Goal: Transaction & Acquisition: Book appointment/travel/reservation

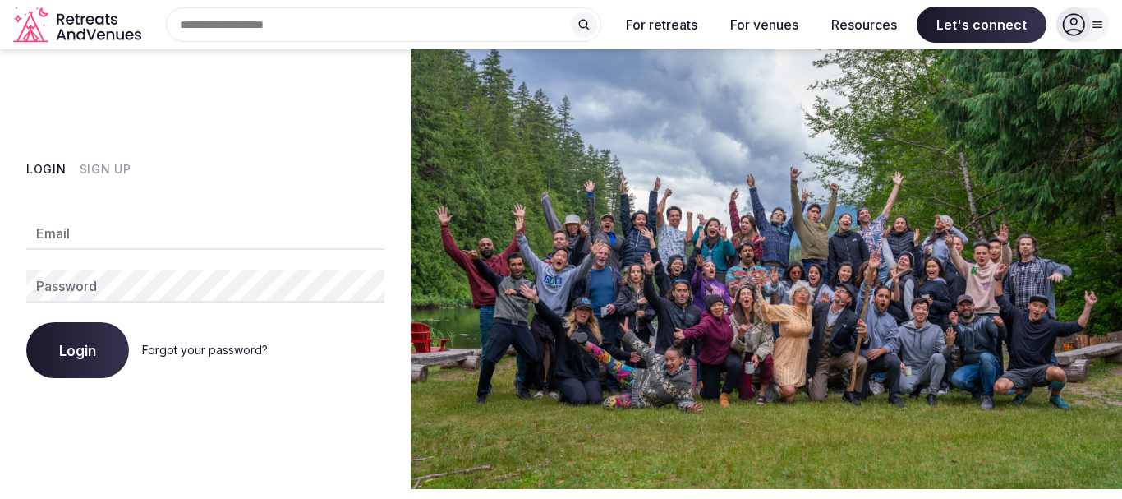
click at [241, 232] on input "Email" at bounding box center [205, 233] width 358 height 33
type input "**********"
drag, startPoint x: 211, startPoint y: 228, endPoint x: 0, endPoint y: 213, distance: 211.7
click at [0, 213] on div "**********" at bounding box center [205, 269] width 411 height 440
type input "**********"
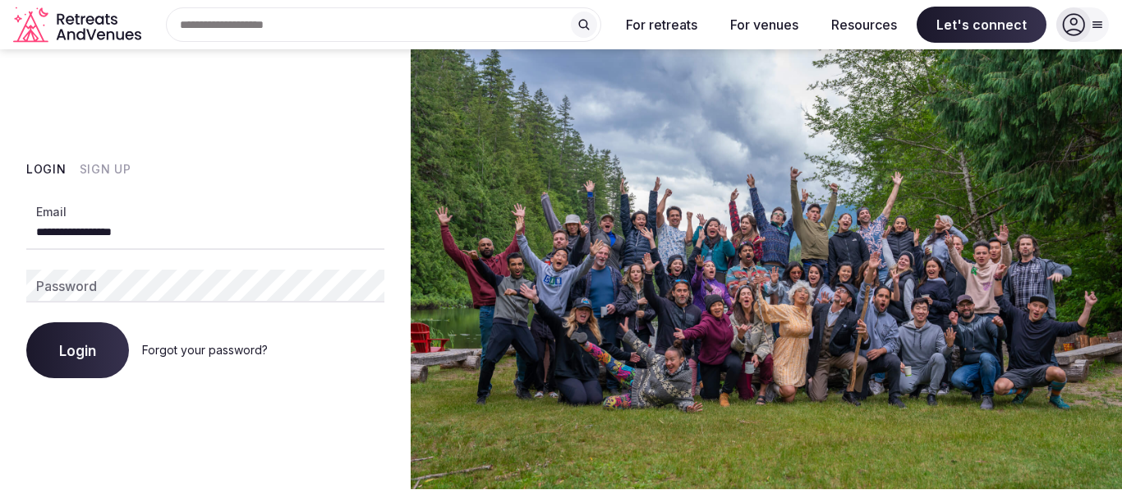
click at [81, 357] on span "Login" at bounding box center [77, 350] width 37 height 16
click at [85, 357] on span "Login" at bounding box center [77, 350] width 37 height 16
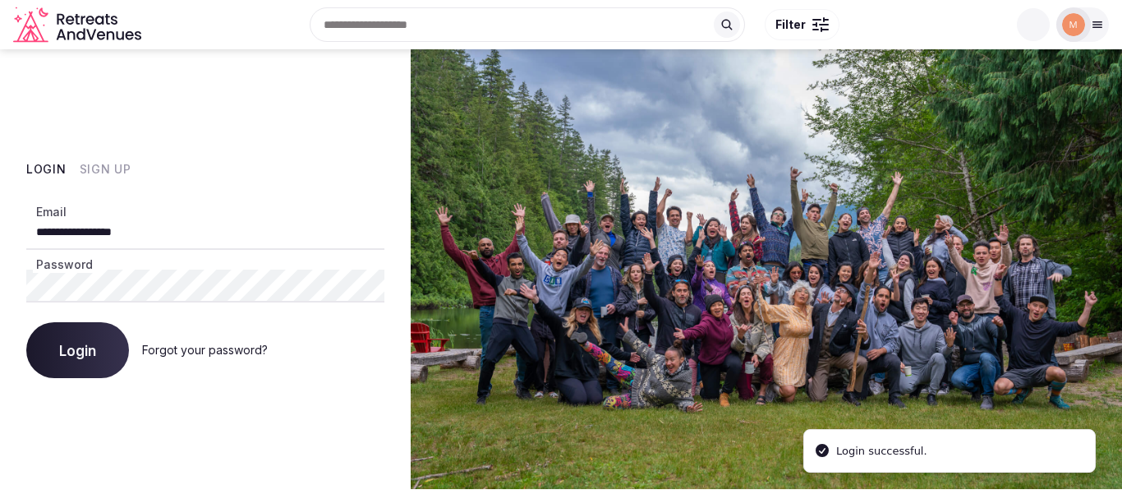
click at [85, 357] on span "Login" at bounding box center [77, 350] width 37 height 16
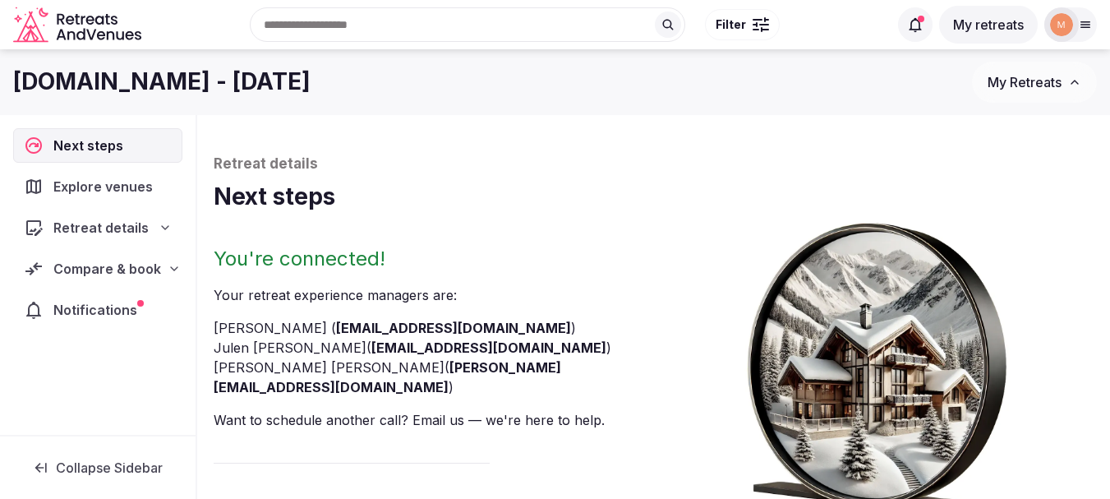
click at [159, 269] on div "Compare & book" at bounding box center [98, 269] width 148 height 20
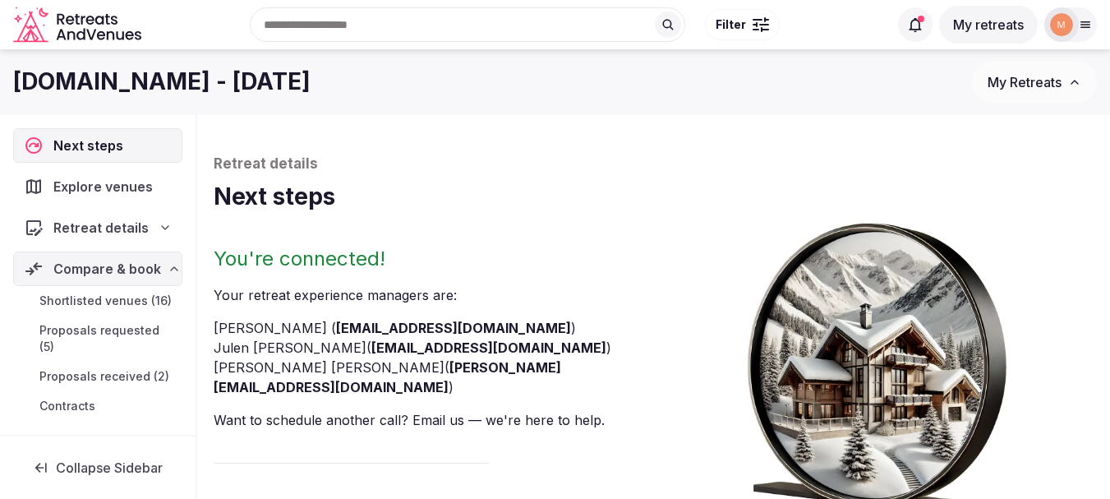
click at [112, 345] on span "Proposals requested (5)" at bounding box center [107, 338] width 136 height 33
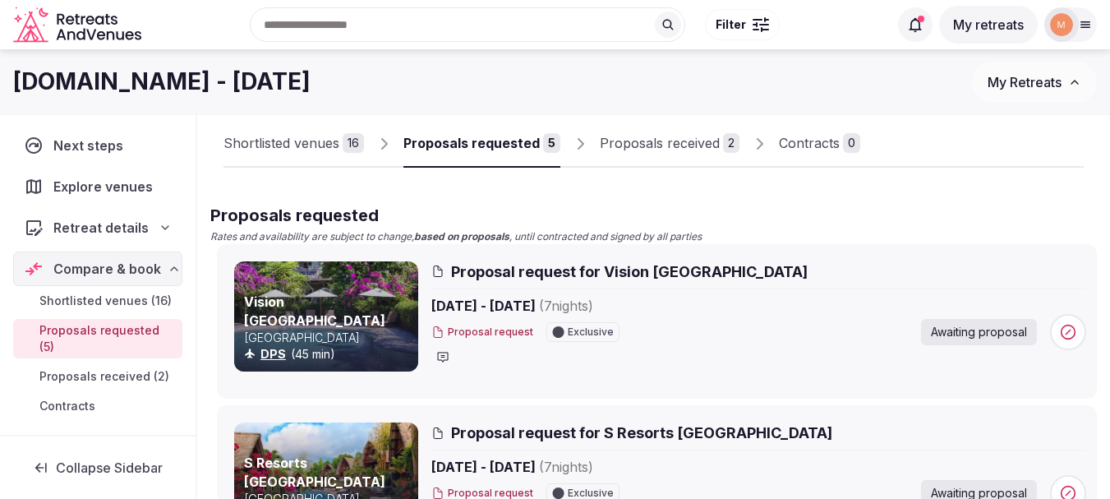
scroll to position [42, 0]
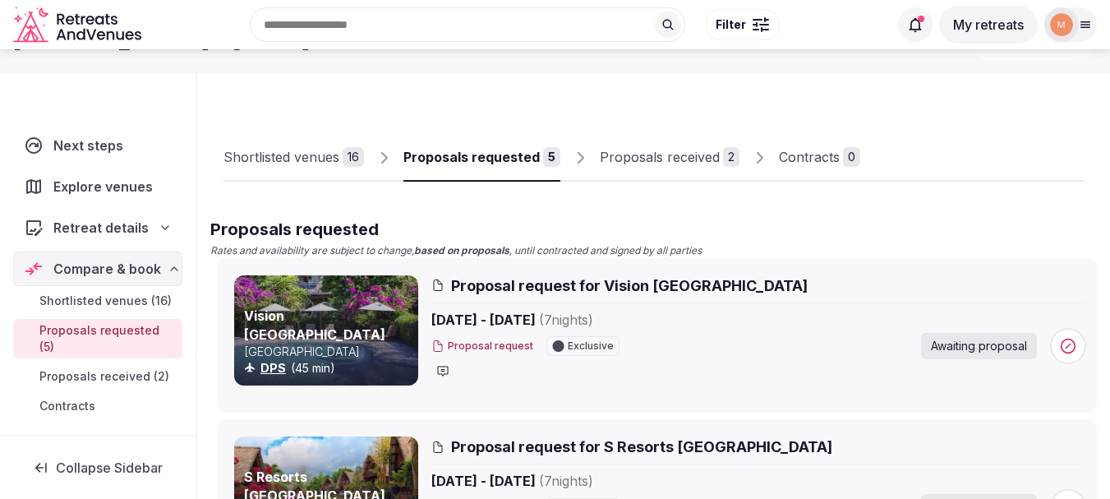
click at [306, 161] on div "Shortlisted venues" at bounding box center [281, 157] width 116 height 20
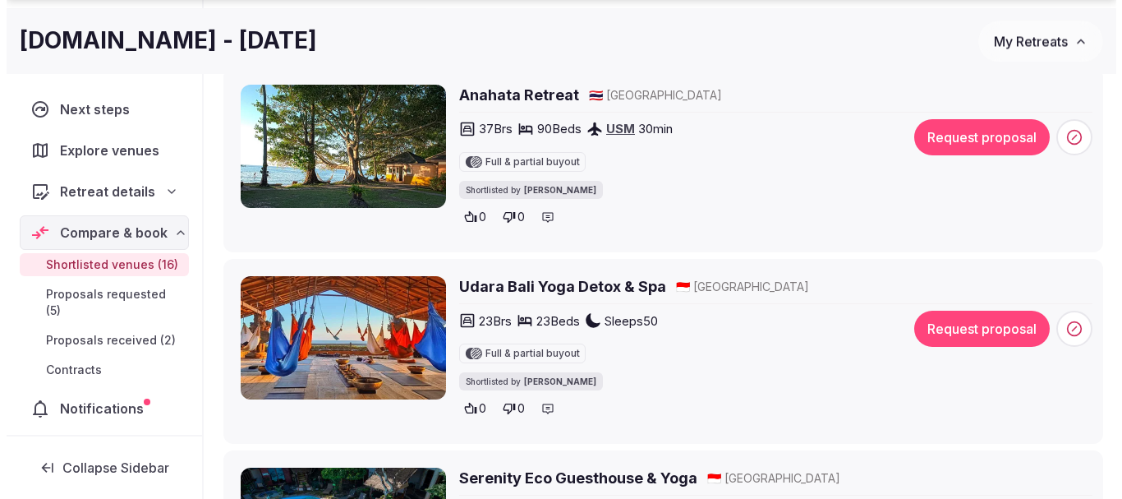
scroll to position [297, 0]
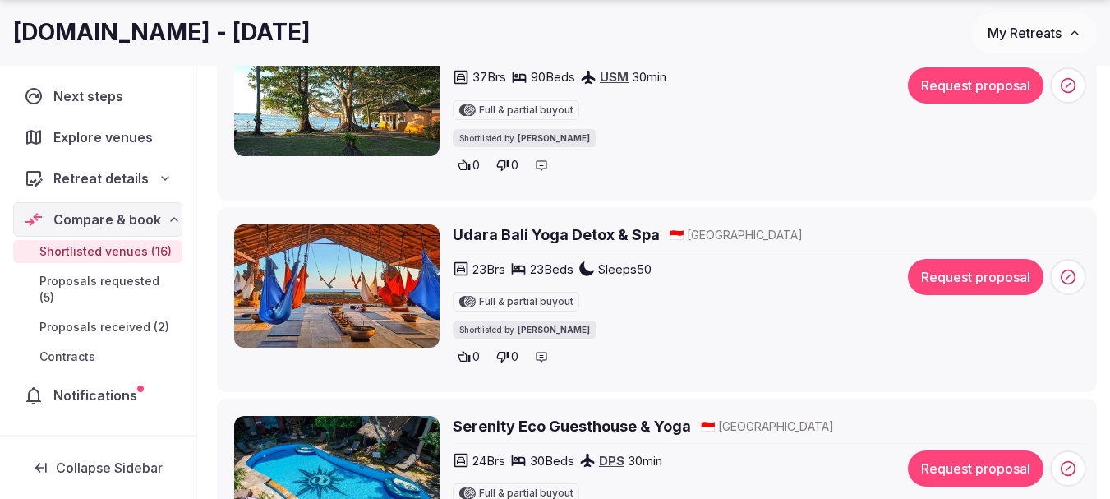
click at [980, 271] on button "Request proposal" at bounding box center [976, 277] width 136 height 36
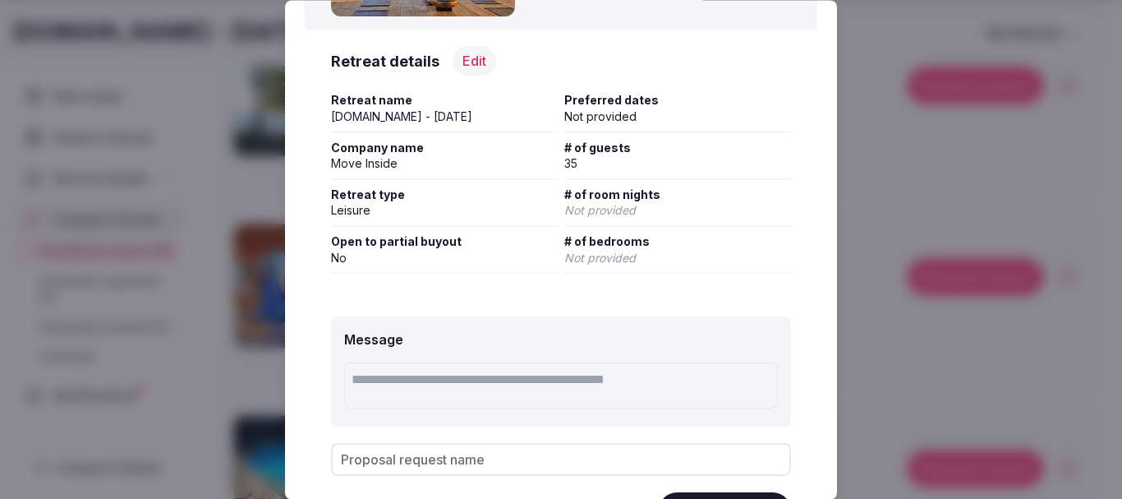
scroll to position [165, 0]
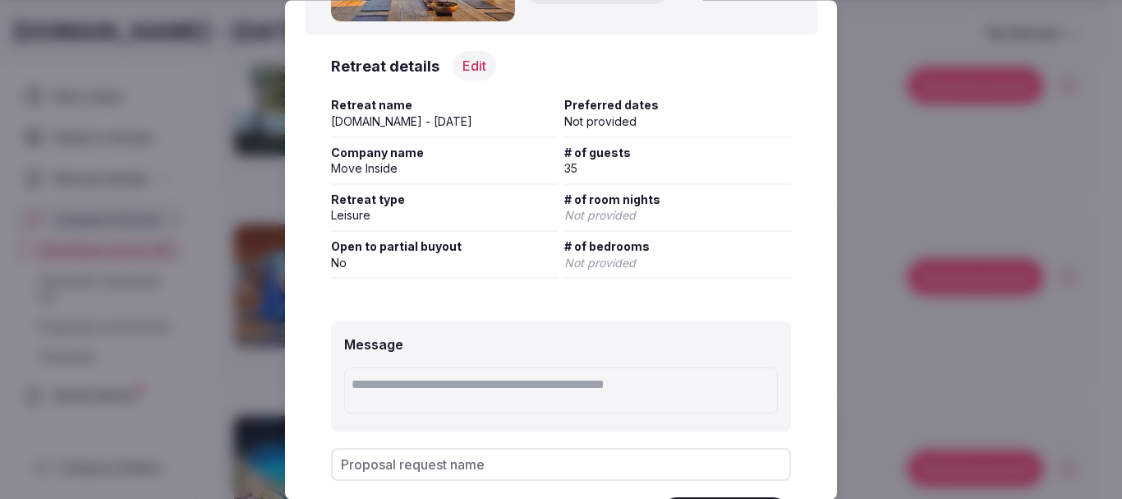
click at [470, 70] on button "Edit" at bounding box center [475, 67] width 44 height 30
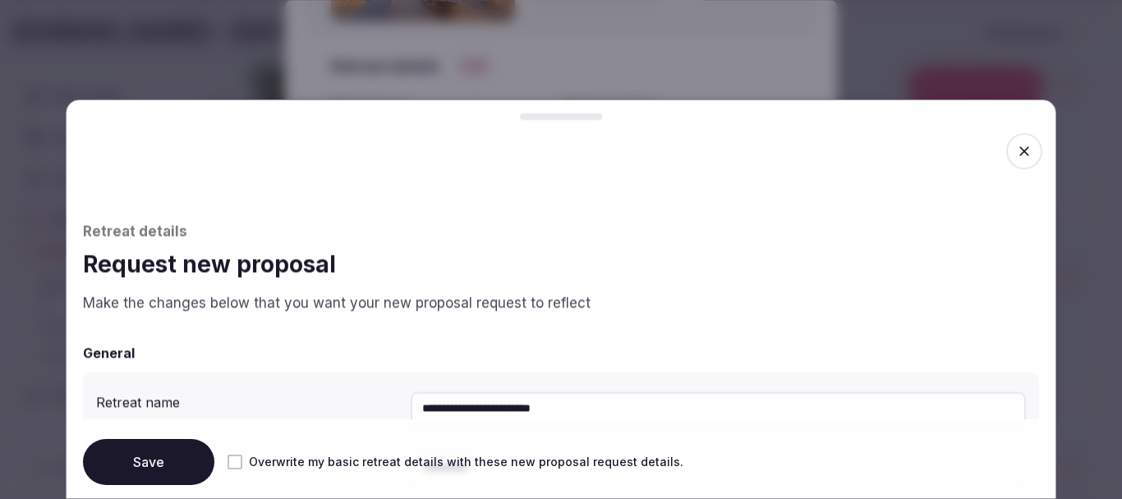
click at [1021, 158] on span "button" at bounding box center [1024, 151] width 36 height 36
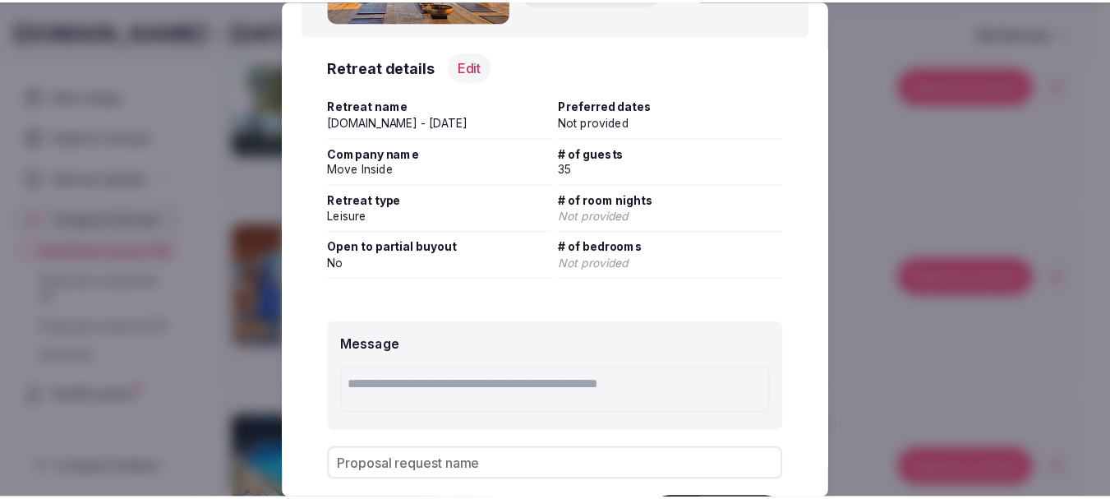
scroll to position [246, 0]
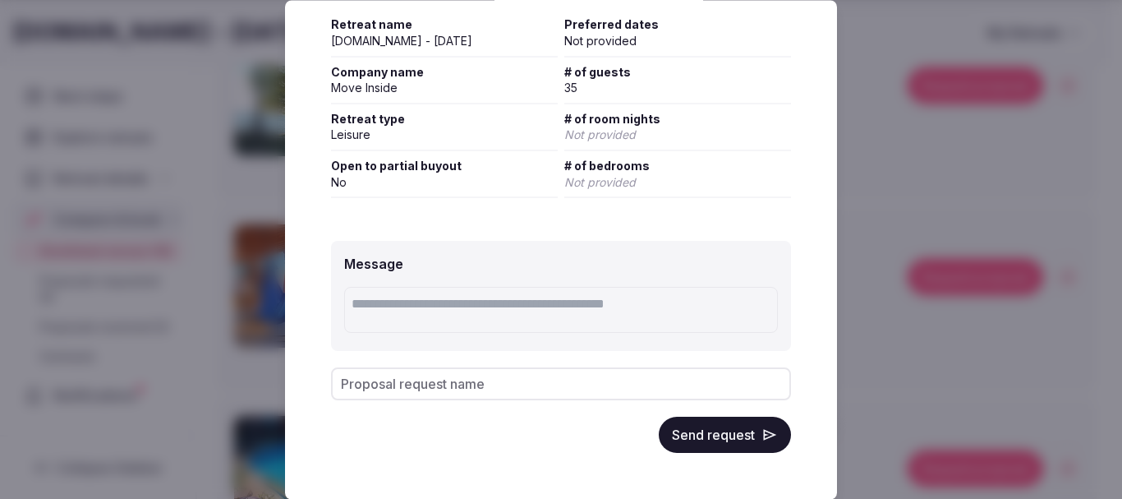
click at [944, 210] on div at bounding box center [561, 249] width 1122 height 499
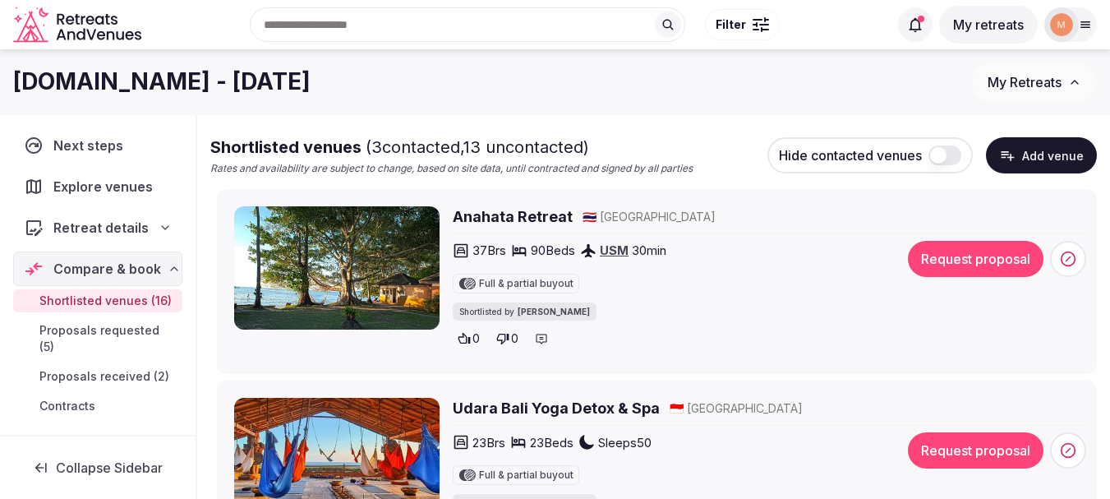
scroll to position [113, 0]
